Goal: Book appointment/travel/reservation

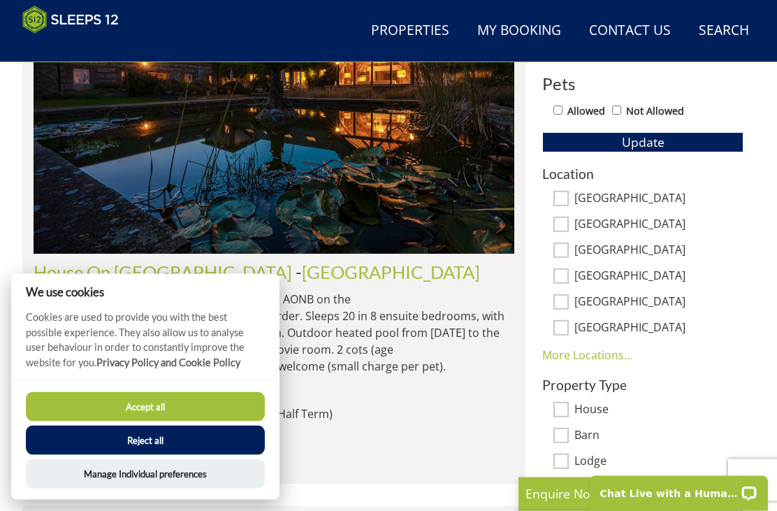
scroll to position [776, 0]
click at [77, 421] on button "Accept all" at bounding box center [145, 406] width 239 height 29
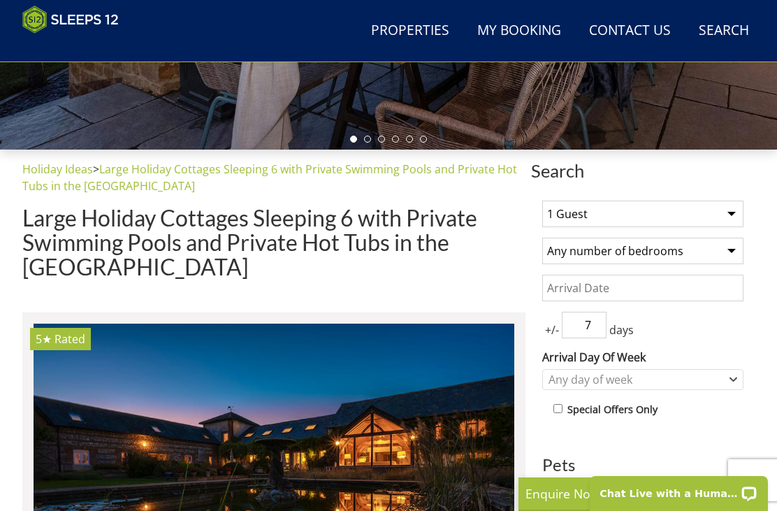
scroll to position [396, 0]
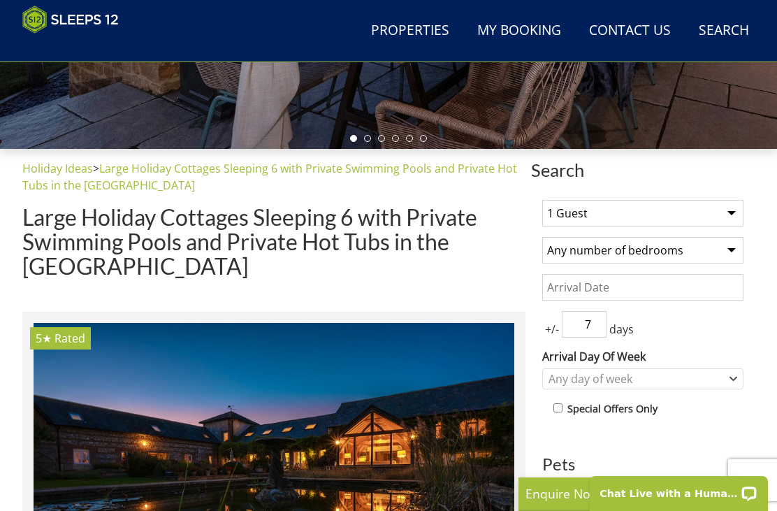
click at [735, 217] on select "1 Guest 2 Guests 3 Guests 4 Guests 5 Guests 6 Guests 7 Guests 8 Guests 9 Guests…" at bounding box center [642, 213] width 201 height 27
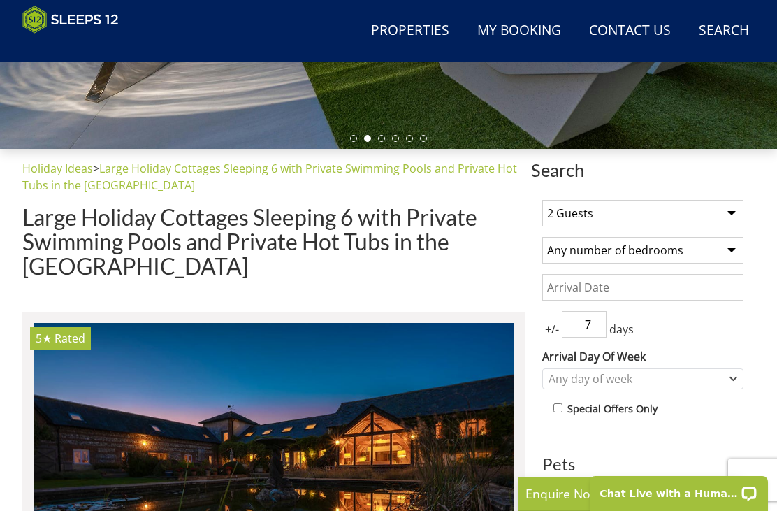
click at [725, 205] on select "1 Guest 2 Guests 3 Guests 4 Guests 5 Guests 6 Guests 7 Guests 8 Guests 9 Guests…" at bounding box center [642, 213] width 201 height 27
select select "4"
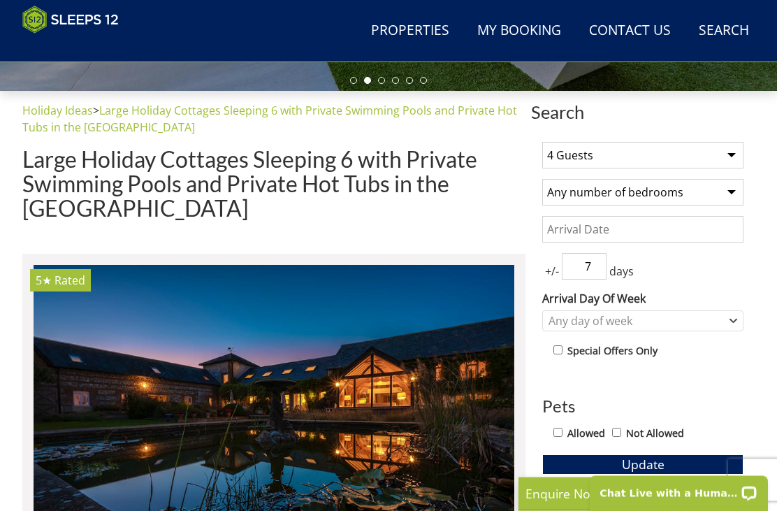
scroll to position [454, 0]
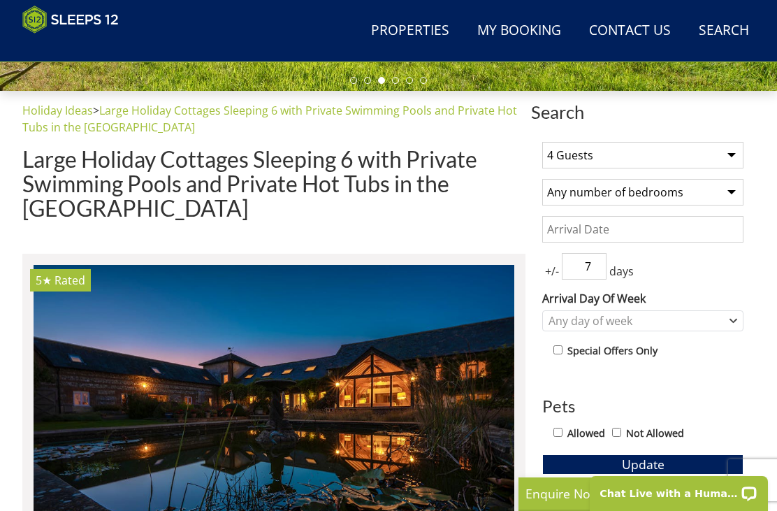
click at [716, 235] on input "Date" at bounding box center [642, 229] width 201 height 27
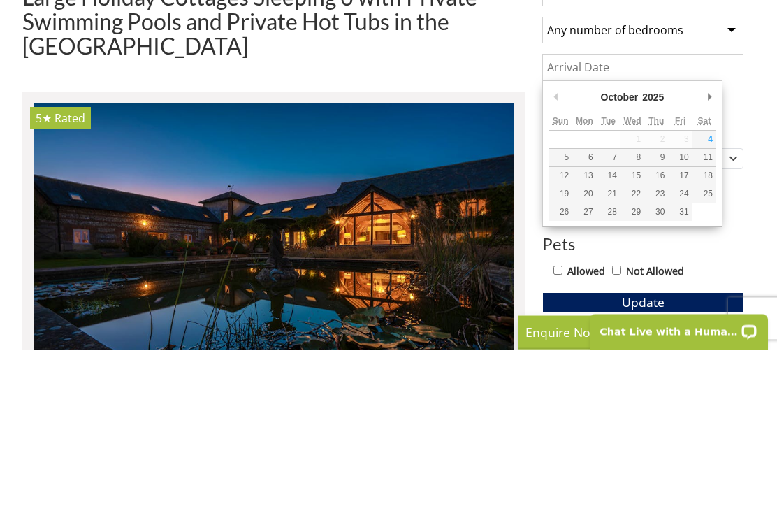
type input "[DATE]"
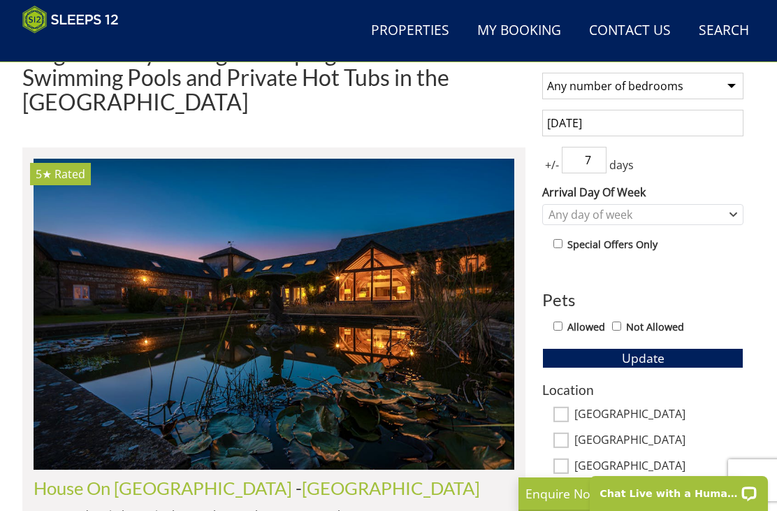
scroll to position [553, 0]
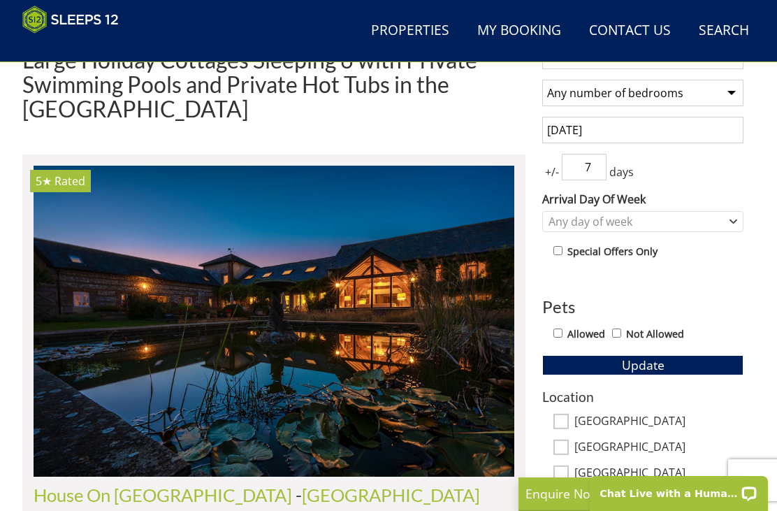
click at [603, 170] on input "7" at bounding box center [584, 167] width 45 height 27
type input "1"
click at [734, 220] on icon "Combobox" at bounding box center [733, 221] width 8 height 8
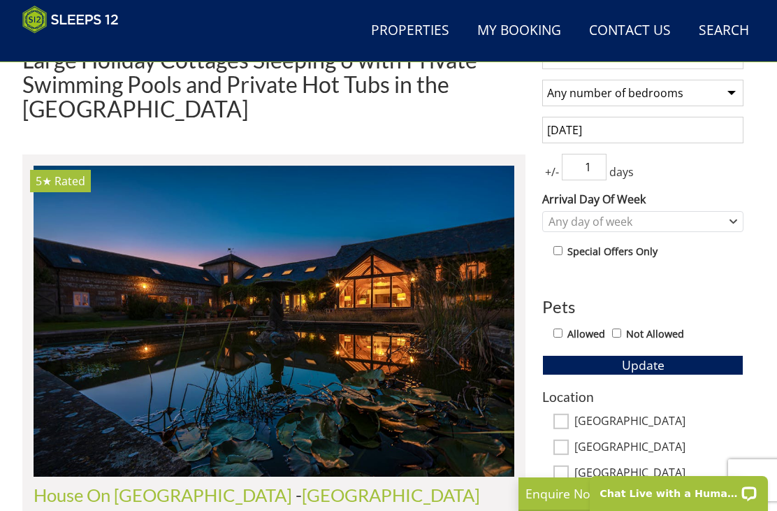
click at [724, 191] on label "Arrival Day Of Week" at bounding box center [642, 199] width 201 height 17
click at [0, 0] on select "[DATE] [DATE] [DATE] [DATE] [DATE] [DATE] [DATE]" at bounding box center [0, 0] width 0 height 0
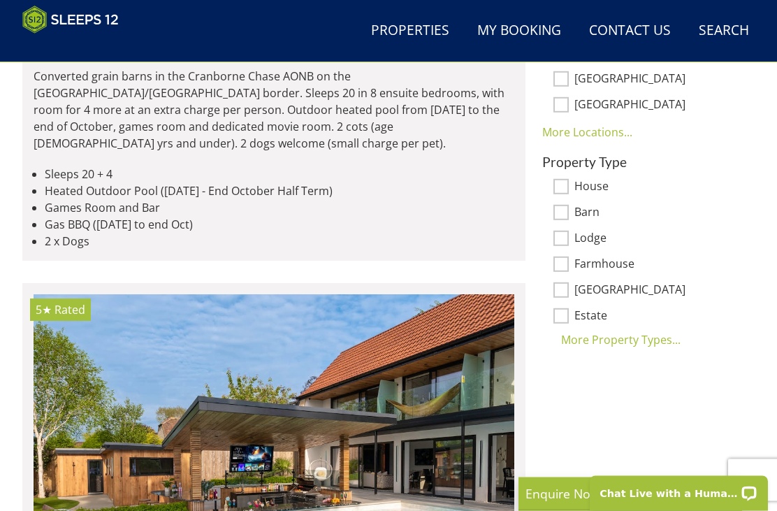
click at [664, 333] on div "More Property Types..." at bounding box center [642, 340] width 201 height 17
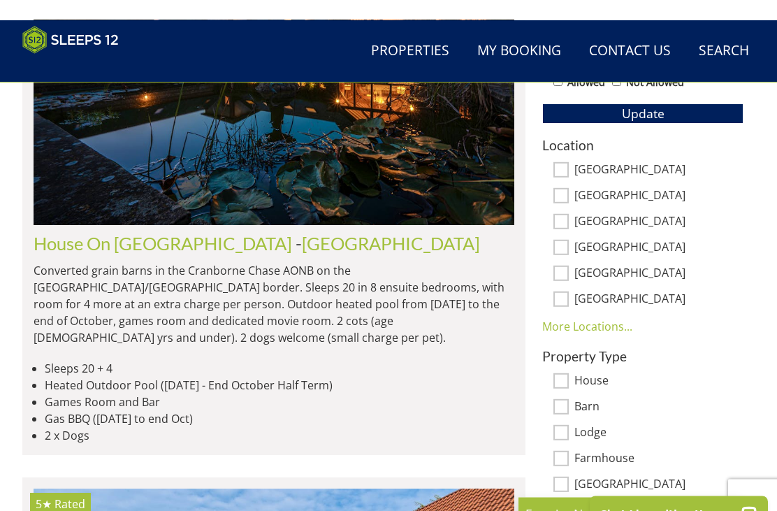
scroll to position [764, 0]
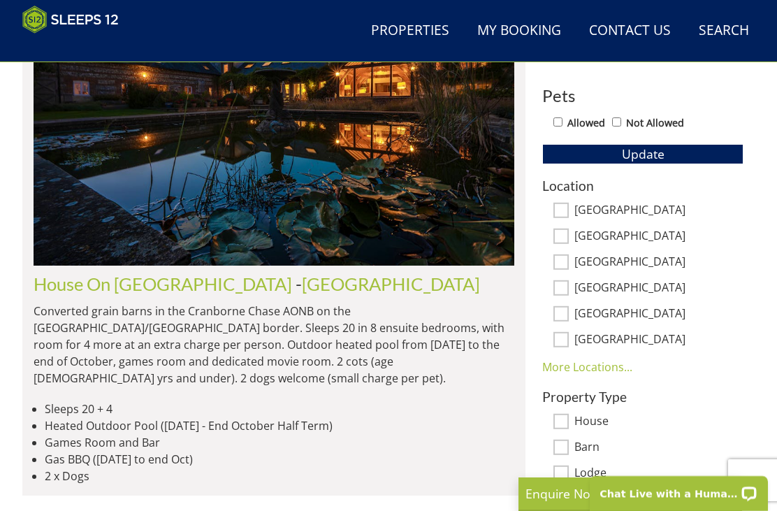
click at [708, 157] on button "Update" at bounding box center [642, 154] width 201 height 20
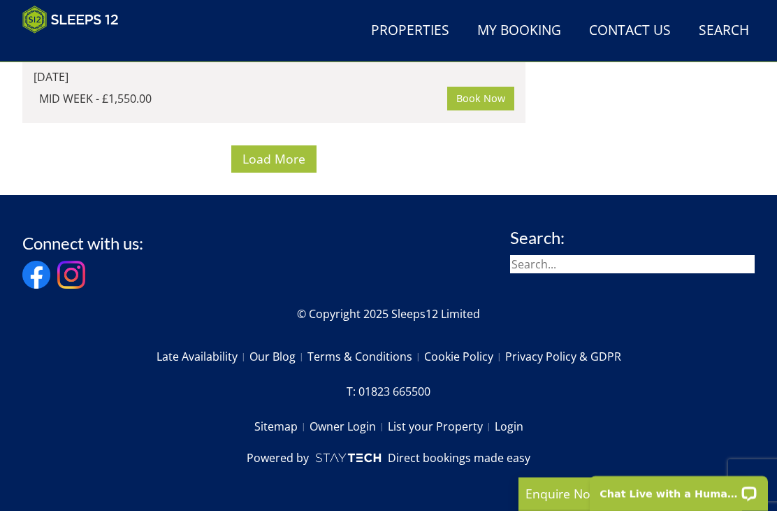
scroll to position [0, 1922]
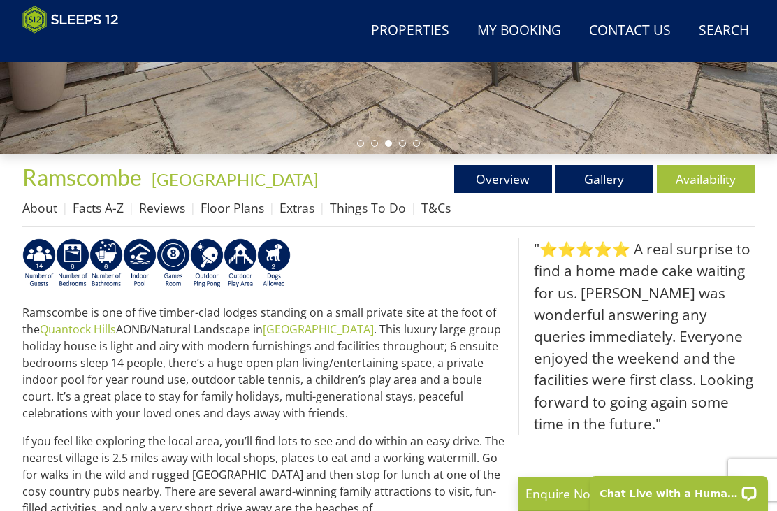
scroll to position [386, 0]
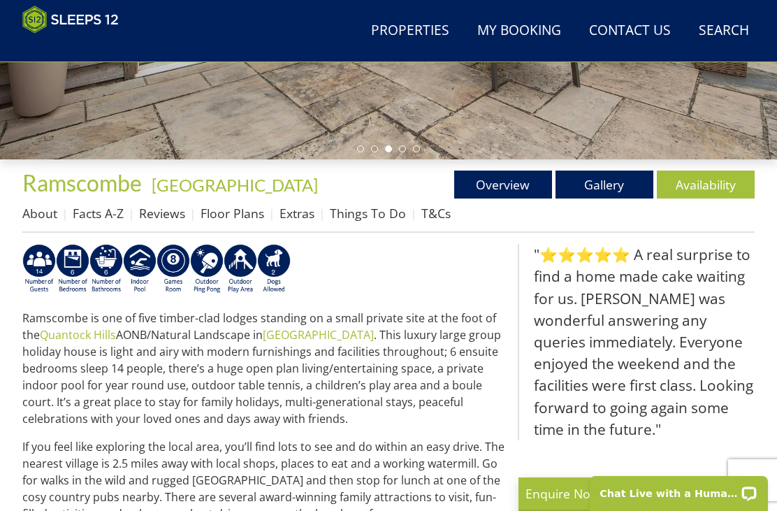
click at [615, 197] on link "Gallery" at bounding box center [604, 184] width 98 height 28
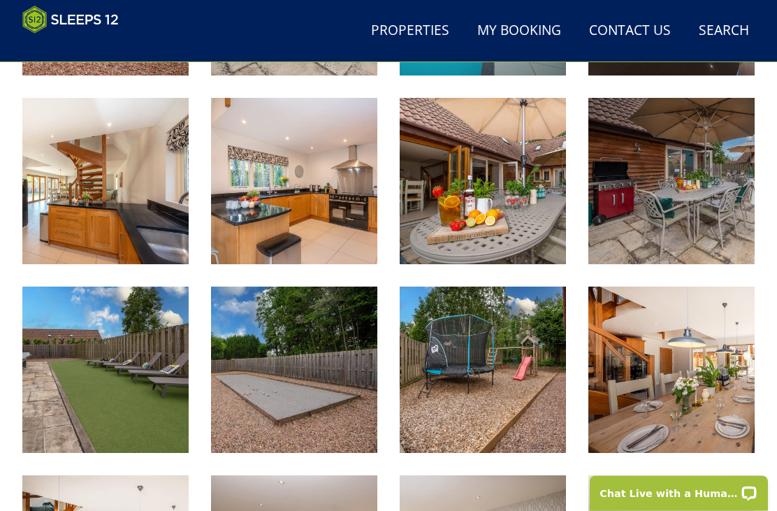
scroll to position [720, 0]
click at [78, 363] on img at bounding box center [105, 369] width 166 height 166
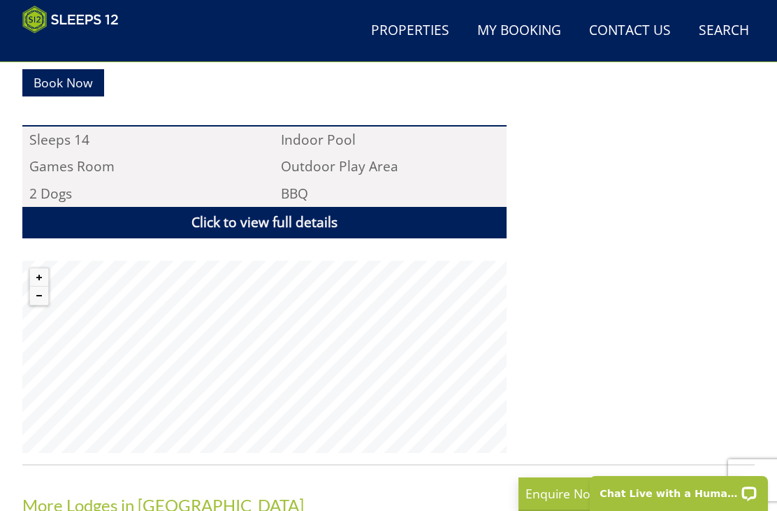
scroll to position [863, 0]
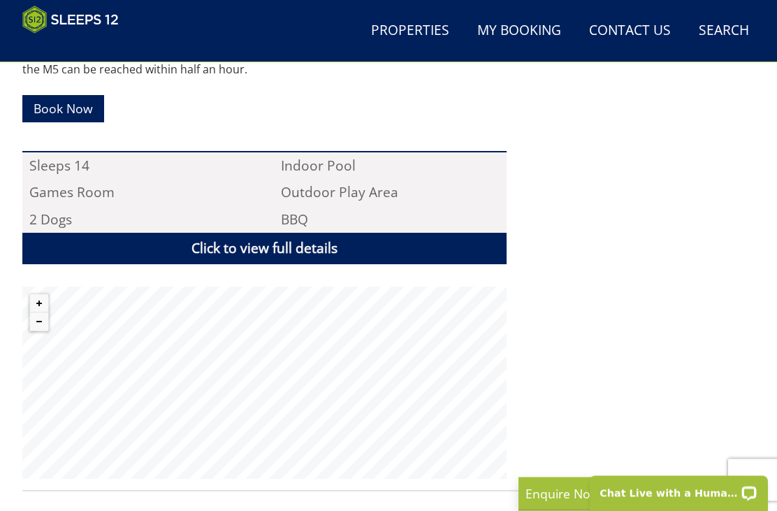
select select "4"
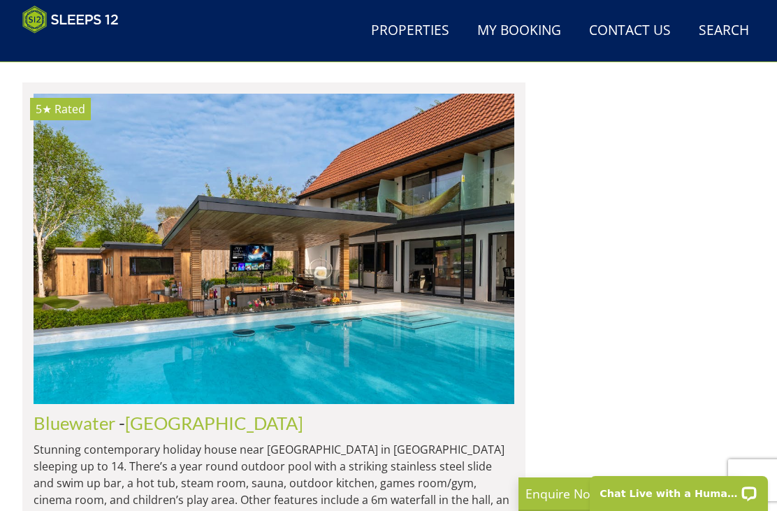
scroll to position [8403, 0]
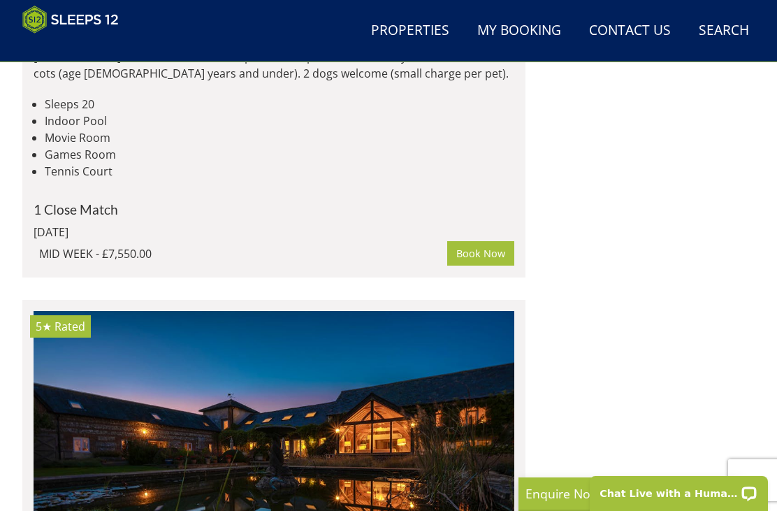
scroll to position [0, 3362]
